Goal: Information Seeking & Learning: Learn about a topic

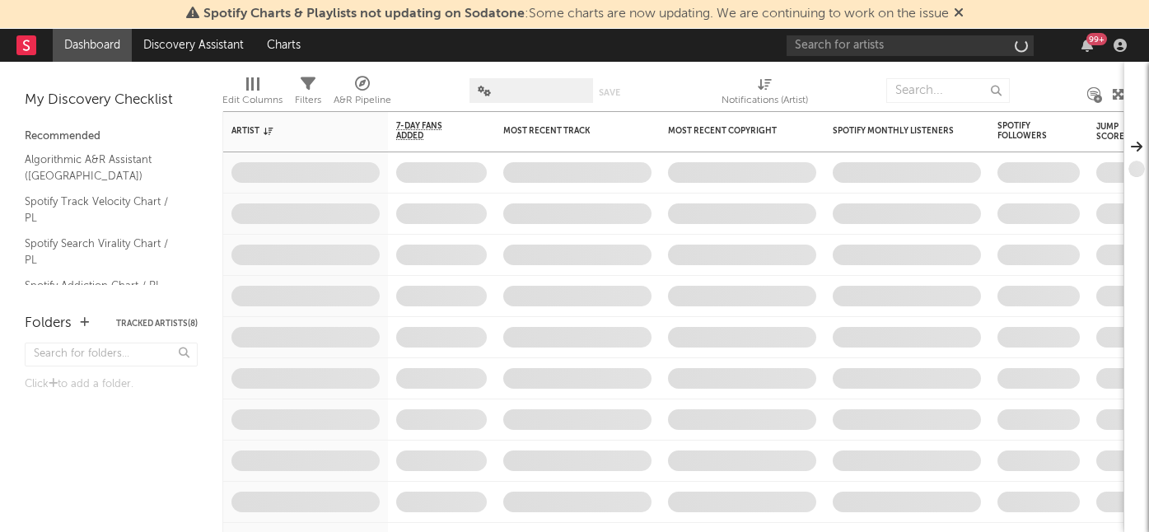
click at [905, 60] on div "99 +" at bounding box center [959, 45] width 346 height 33
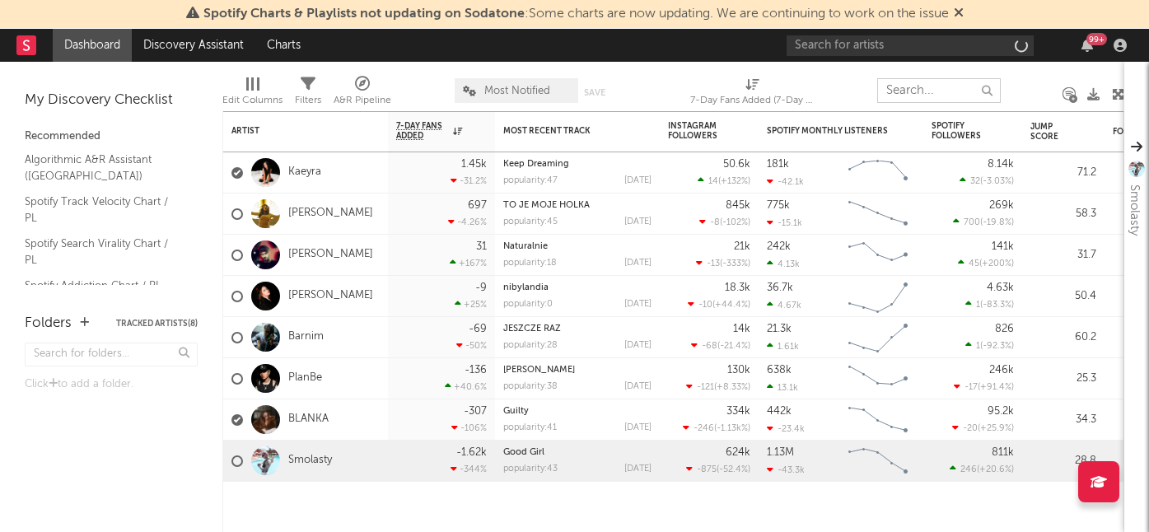
click at [914, 89] on input "text" at bounding box center [939, 90] width 124 height 25
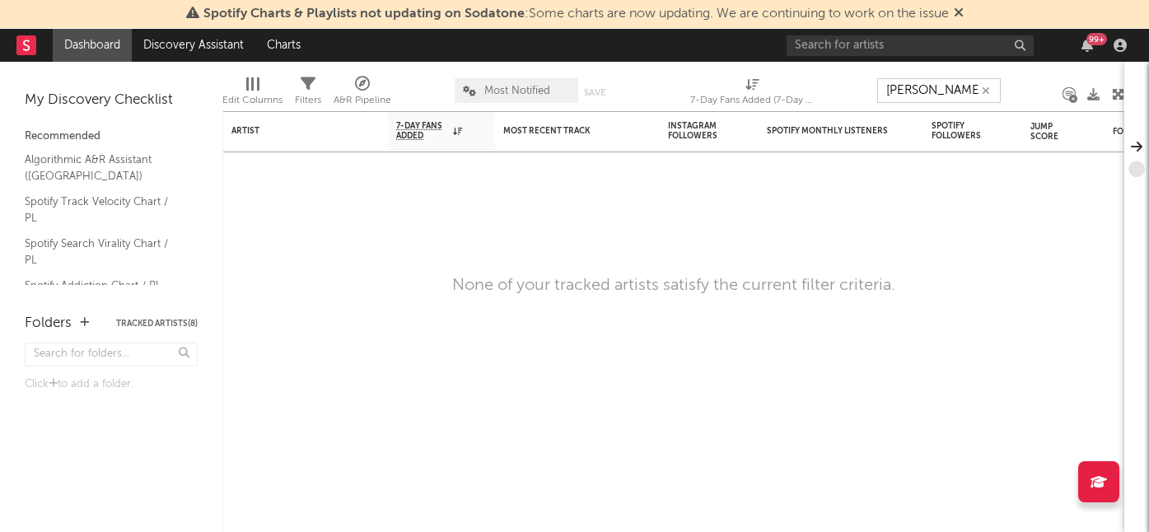
type input "[PERSON_NAME]"
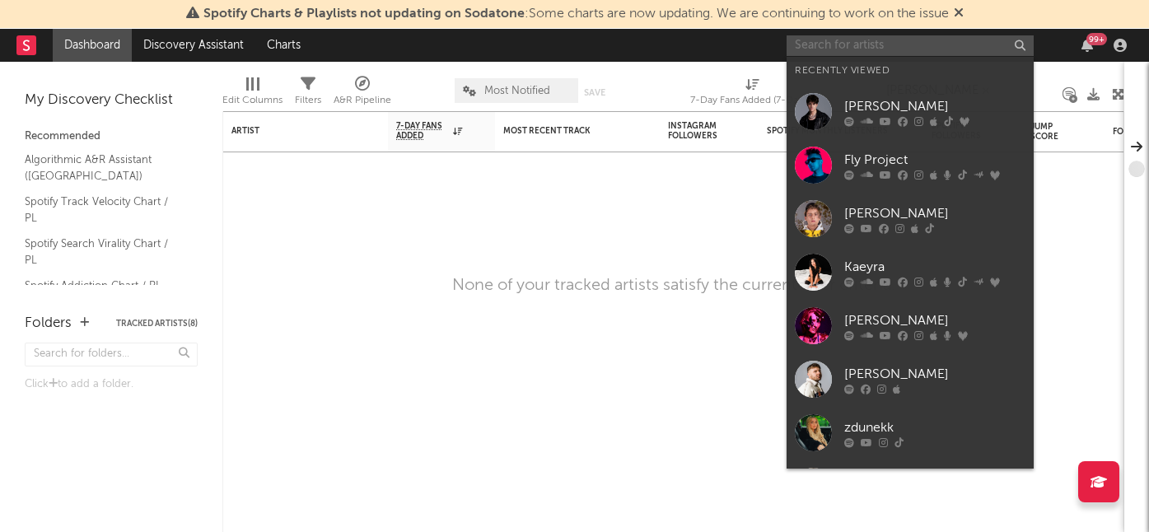
click at [944, 49] on input "text" at bounding box center [909, 45] width 247 height 21
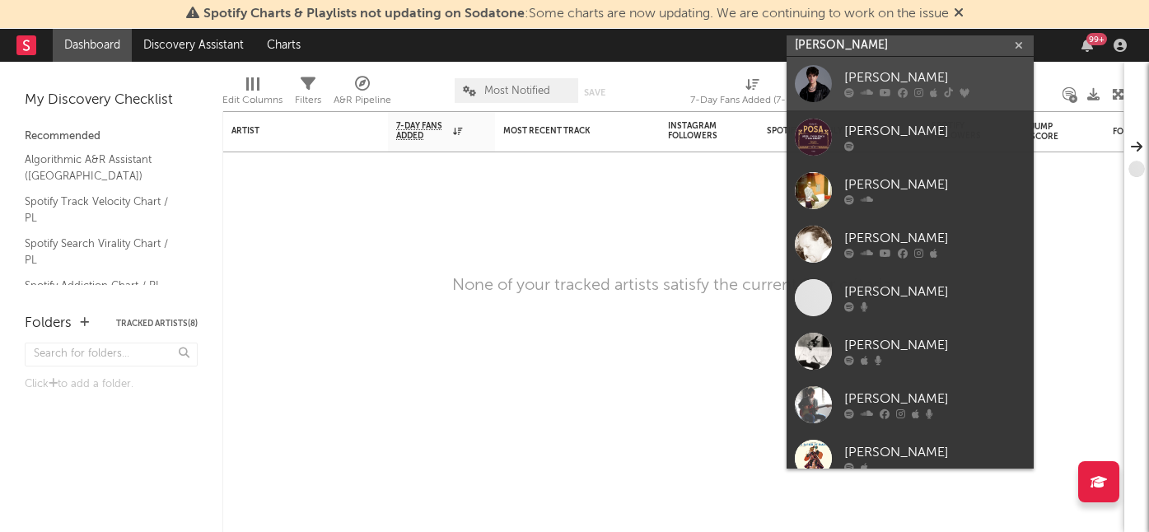
type input "[PERSON_NAME]"
click at [926, 77] on div "[PERSON_NAME]" at bounding box center [934, 78] width 181 height 20
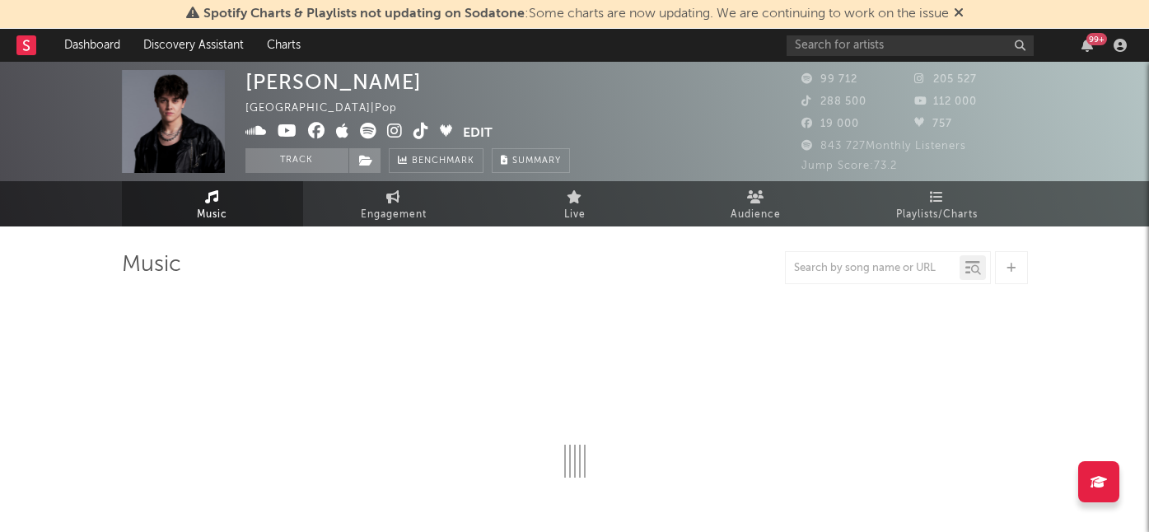
select select "6m"
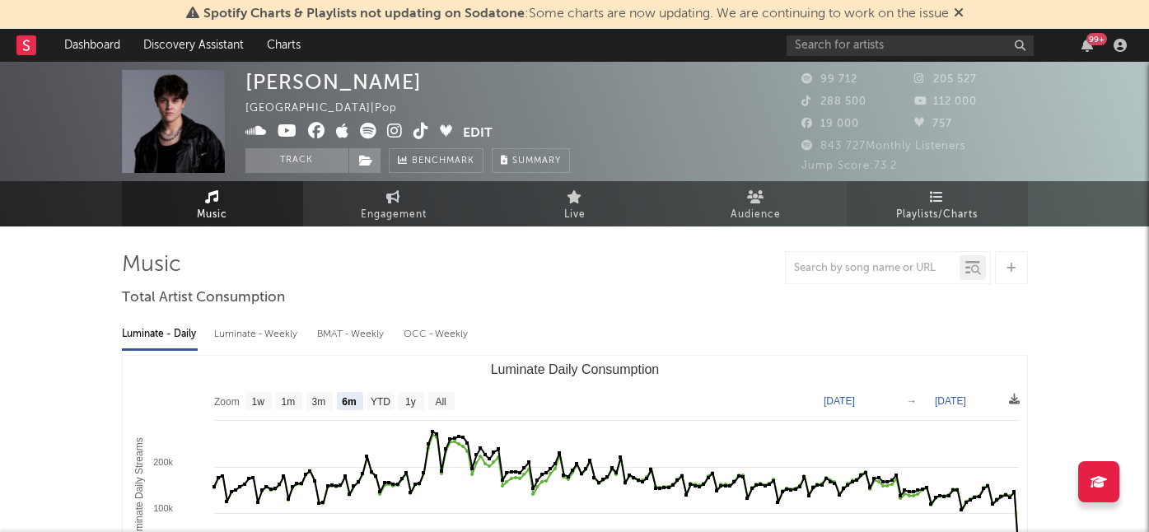
click at [947, 197] on link "Playlists/Charts" at bounding box center [936, 203] width 181 height 45
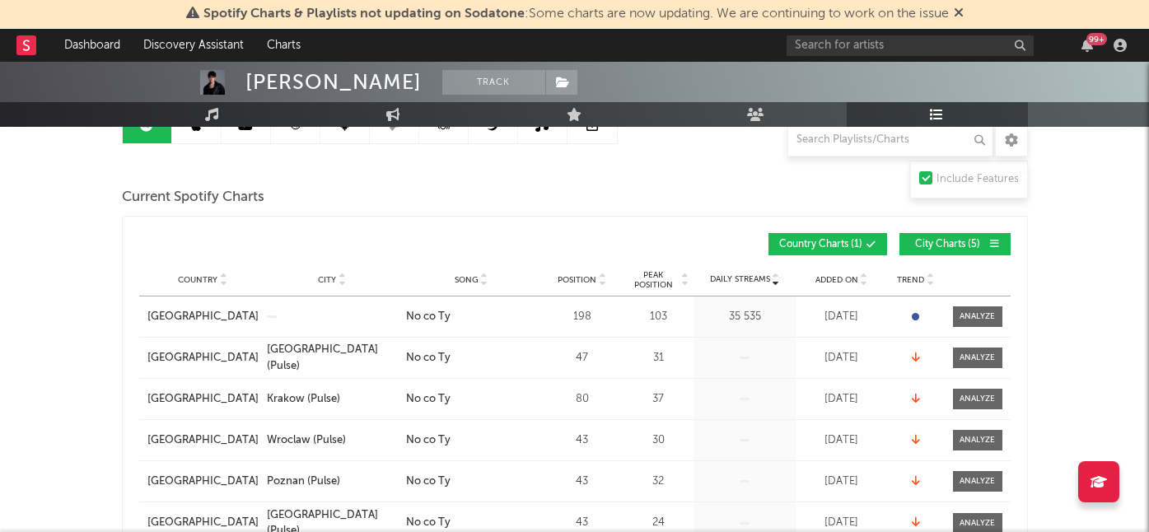
scroll to position [191, 0]
click at [832, 282] on span "Added On" at bounding box center [836, 279] width 43 height 10
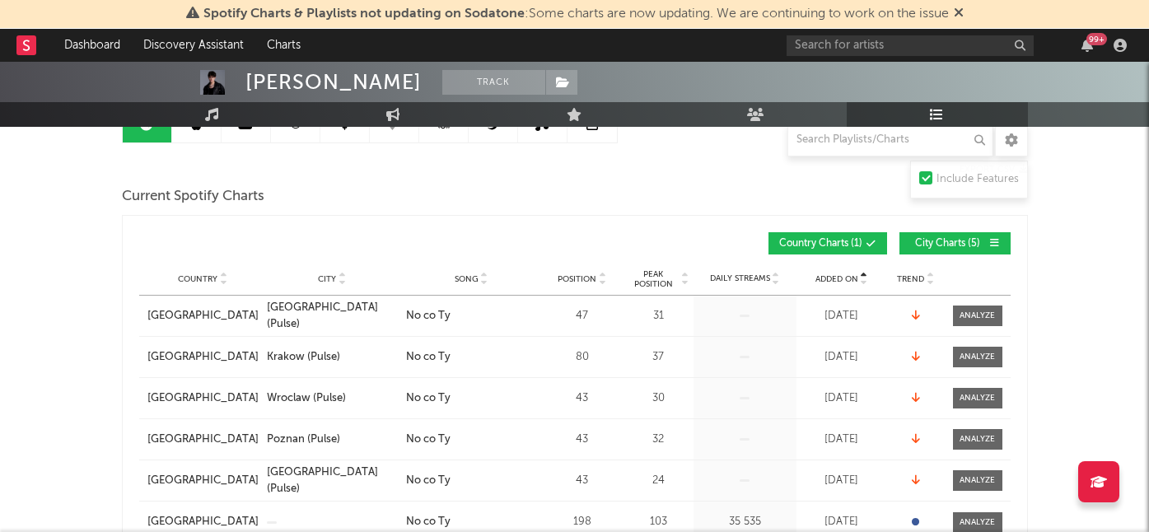
click at [832, 282] on span "Added On" at bounding box center [836, 279] width 43 height 10
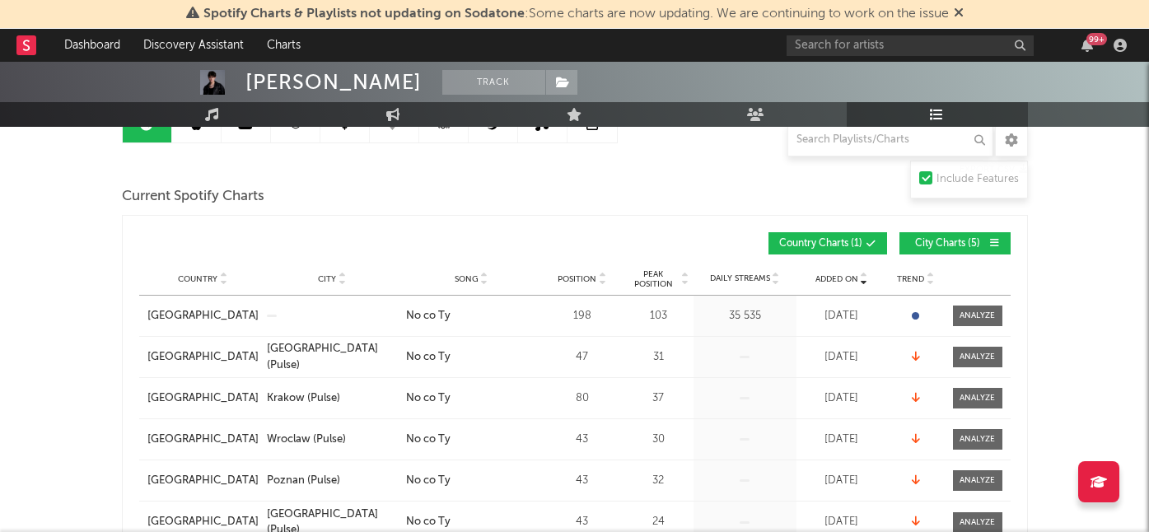
click at [832, 282] on span "Added On" at bounding box center [836, 279] width 43 height 10
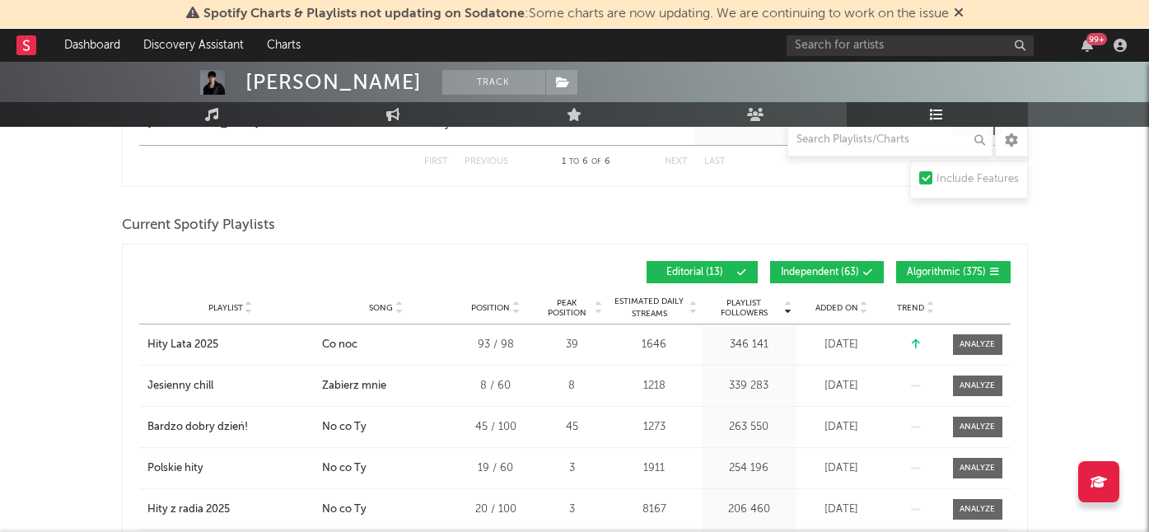
scroll to position [590, 0]
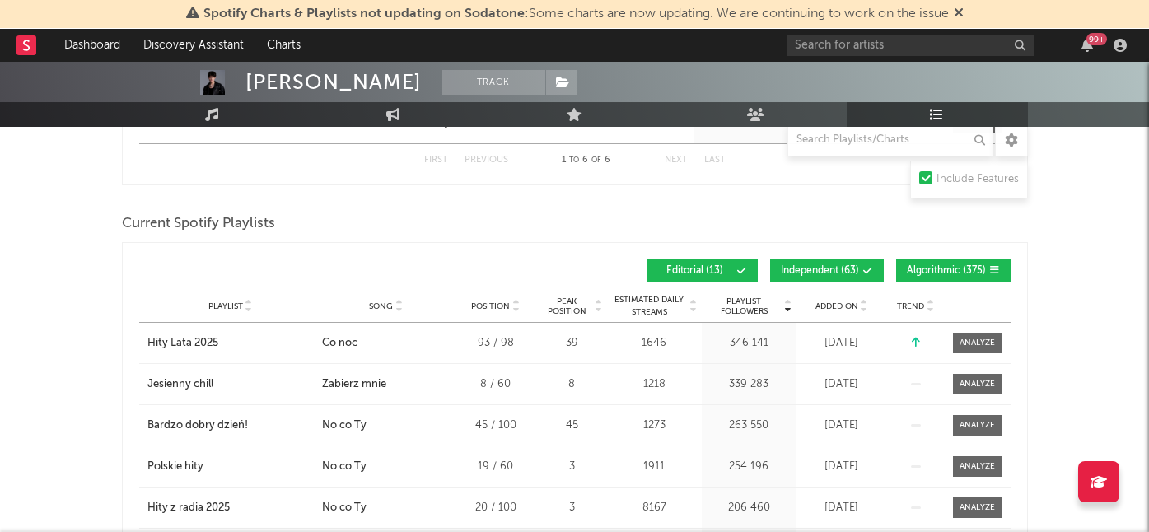
click at [846, 303] on span "Added On" at bounding box center [836, 306] width 43 height 10
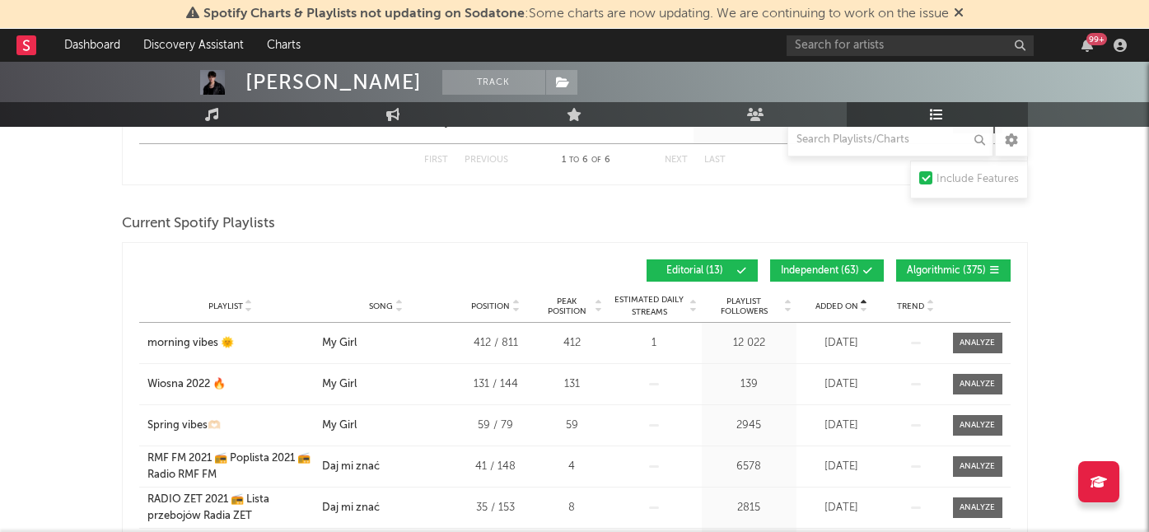
click at [846, 303] on span "Added On" at bounding box center [836, 306] width 43 height 10
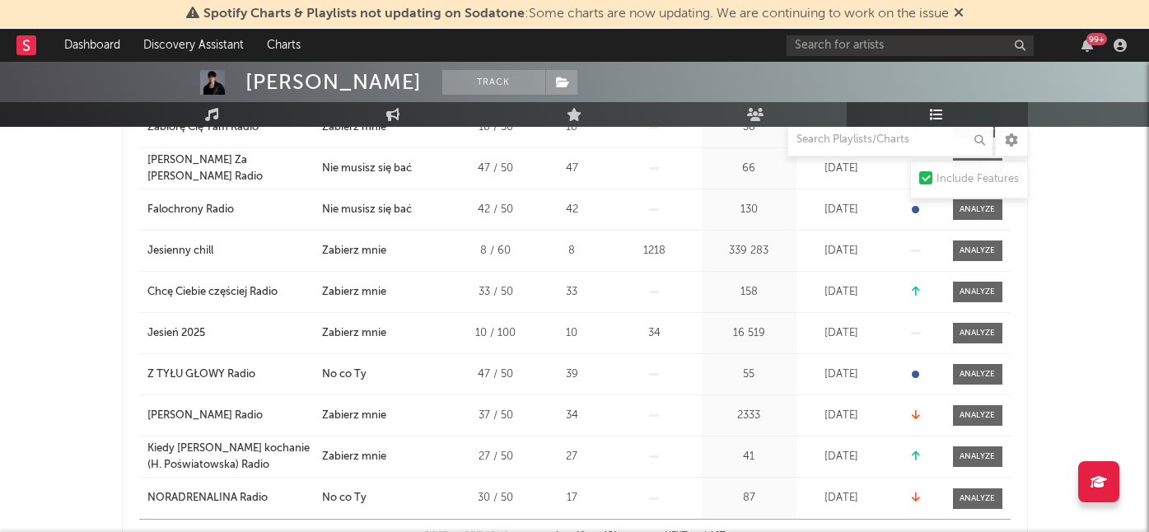
scroll to position [812, 0]
